Goal: Find specific page/section: Find specific page/section

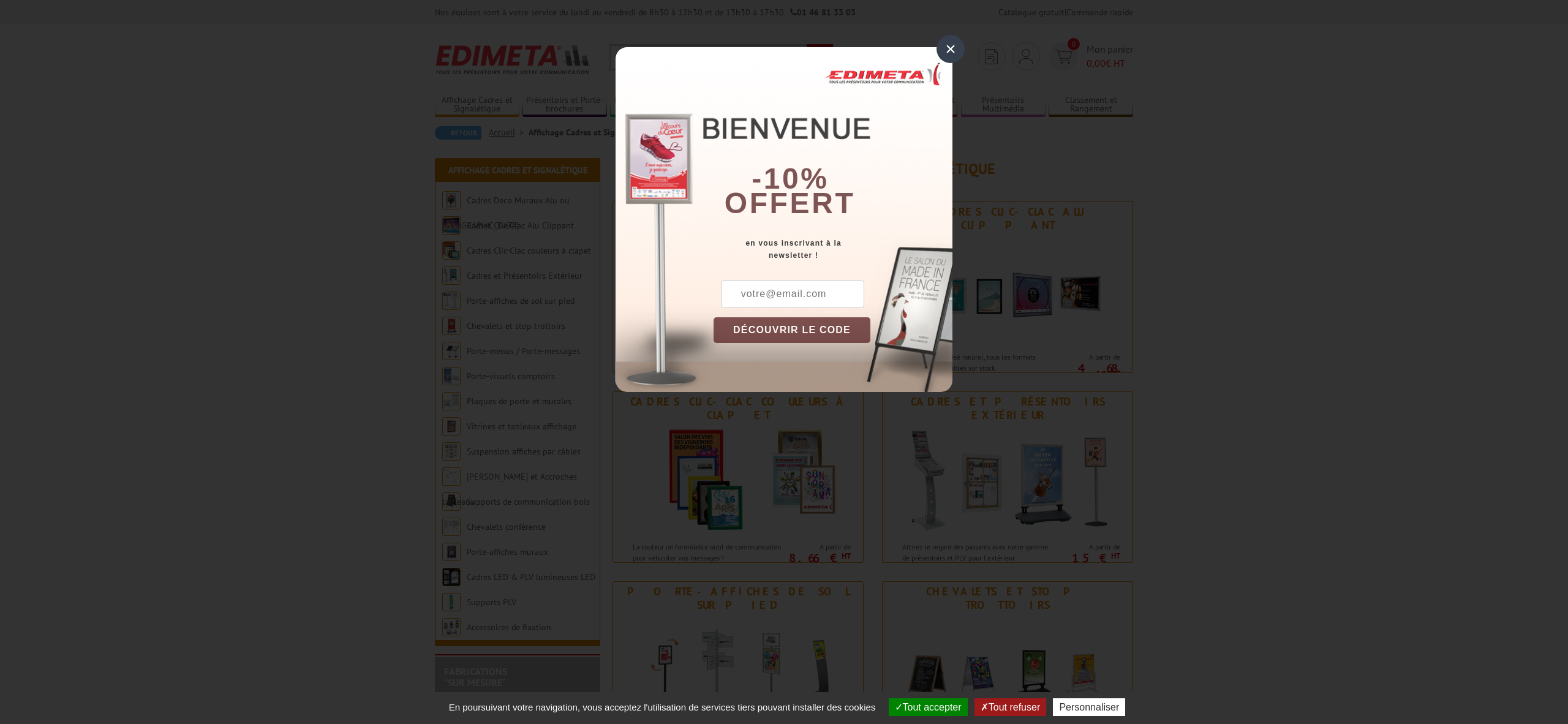
click at [950, 50] on div "×" at bounding box center [950, 49] width 29 height 29
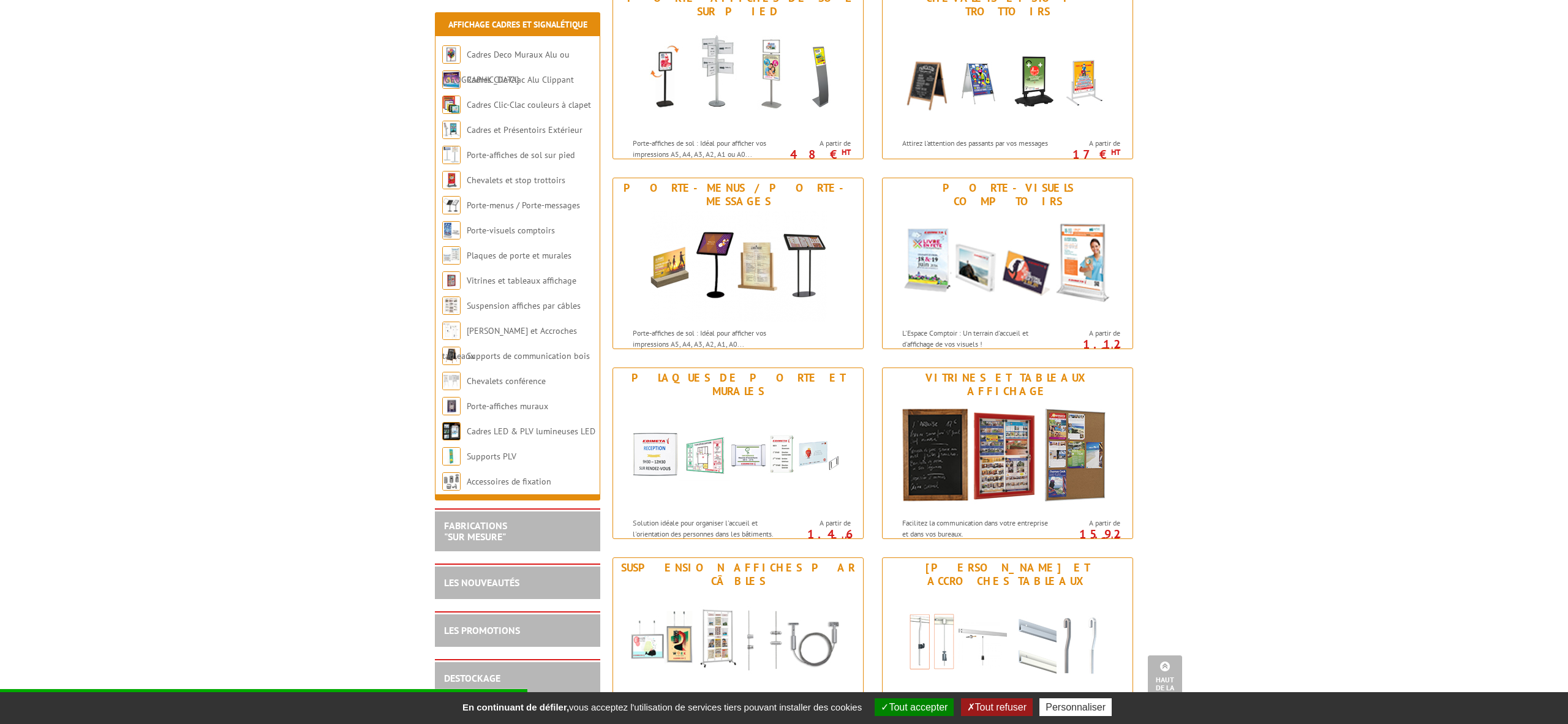
scroll to position [595, 0]
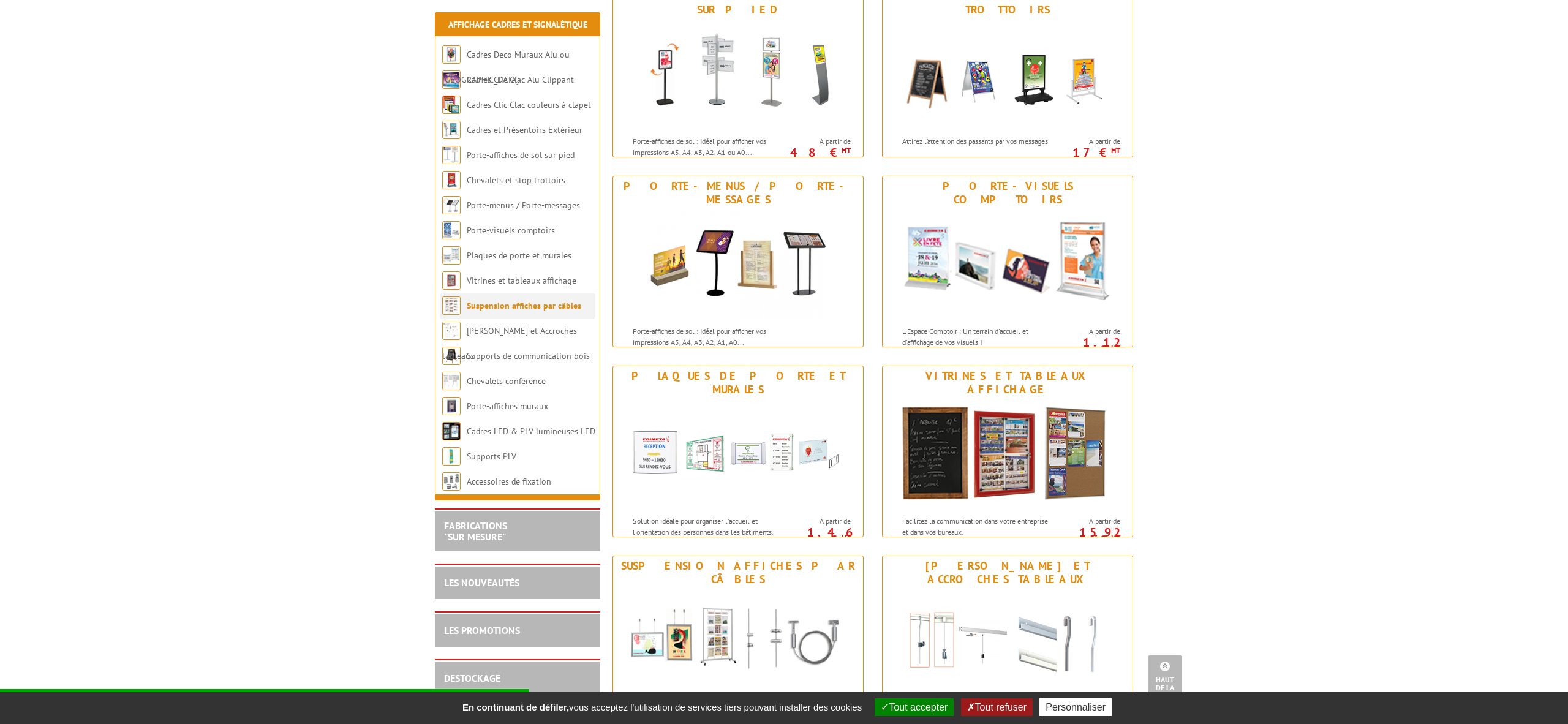
click at [555, 303] on link "Suspension affiches par câbles" at bounding box center [524, 305] width 115 height 11
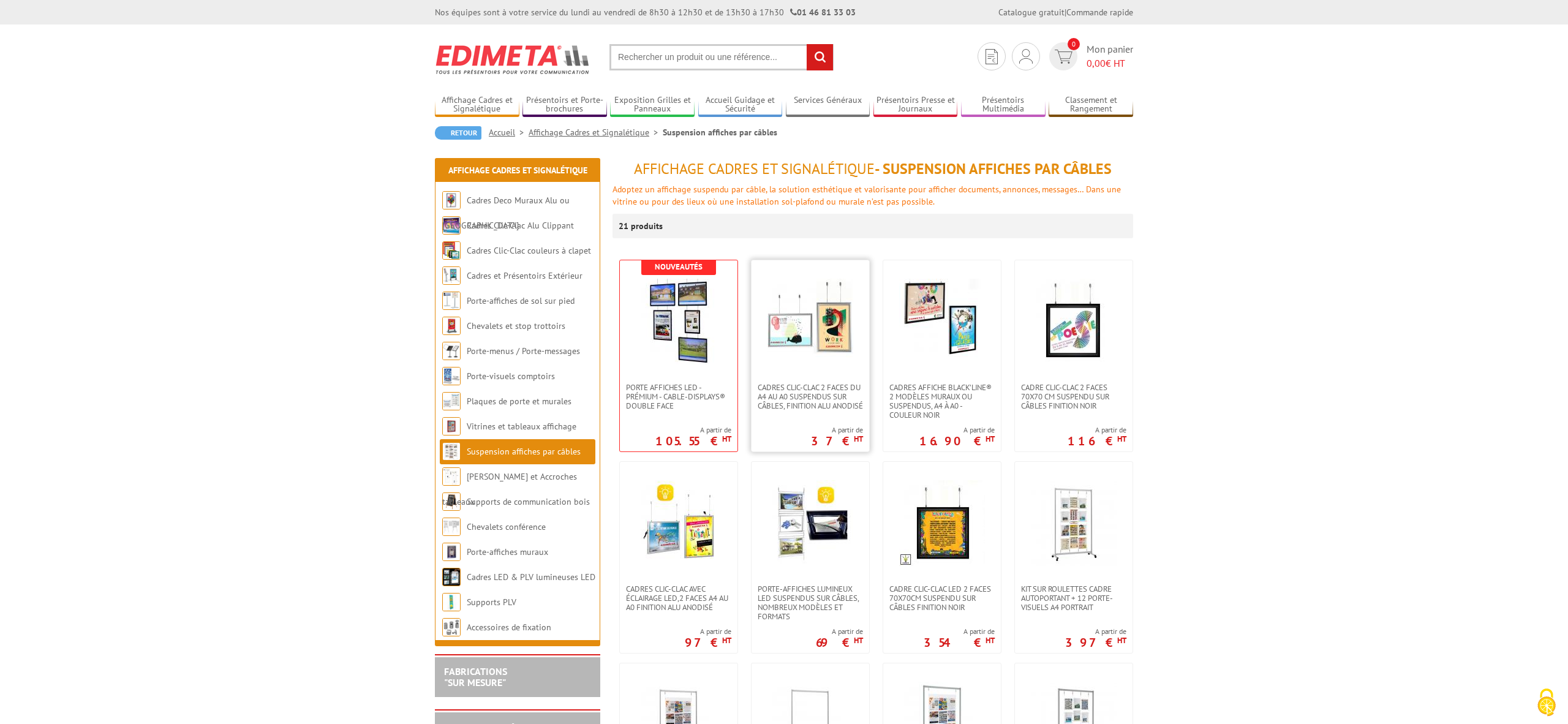
click at [798, 315] on img at bounding box center [810, 321] width 86 height 86
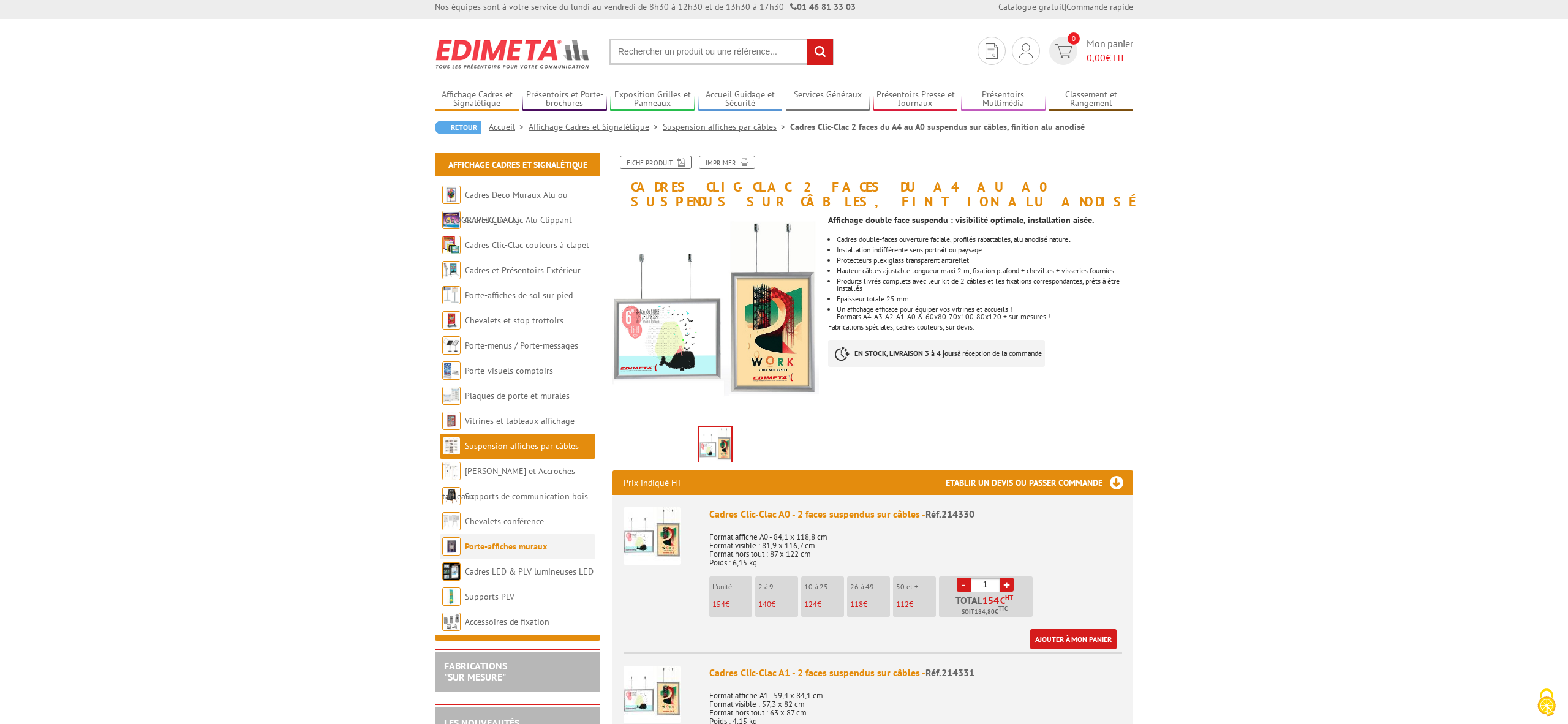
click at [531, 544] on link "Porte-affiches muraux" at bounding box center [506, 546] width 82 height 11
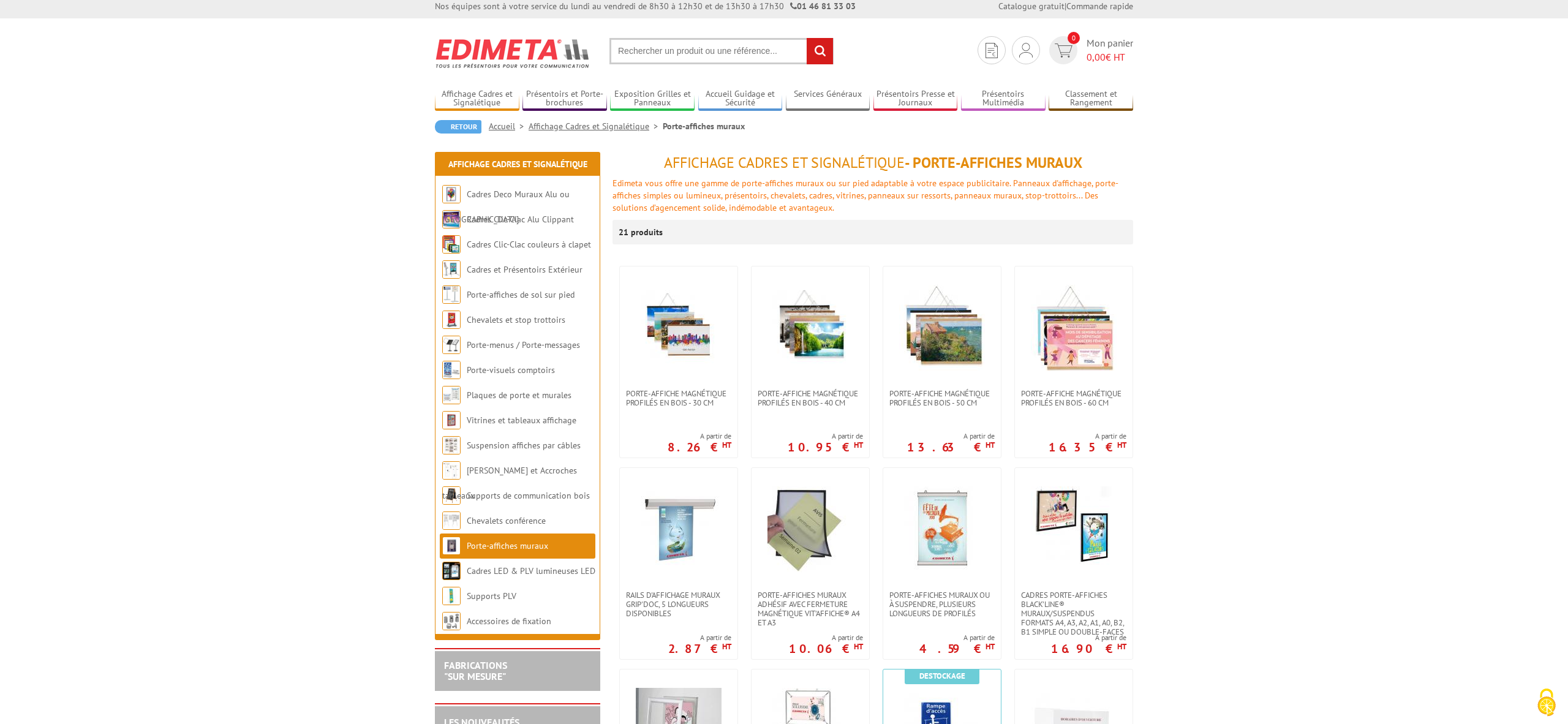
scroll to position [7, 0]
